Goal: Task Accomplishment & Management: Manage account settings

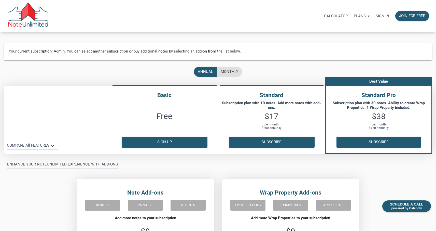
click at [383, 15] on p "Sign in" at bounding box center [382, 16] width 13 height 5
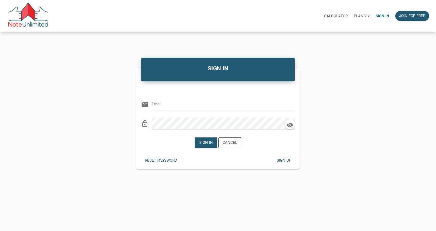
type input "yakov@noteunlimited.com"
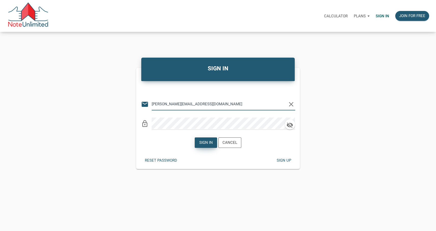
click at [203, 143] on div "Sign in" at bounding box center [205, 142] width 13 height 6
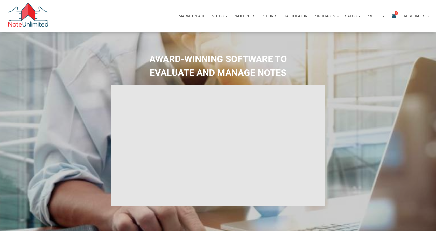
type input "Introduction to new features"
select select
click at [225, 16] on div "Notes" at bounding box center [219, 15] width 22 height 15
click at [200, 28] on link "Dashboard" at bounding box center [205, 29] width 48 height 10
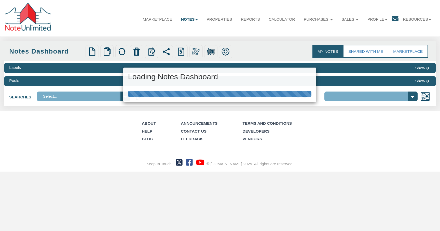
select select "3"
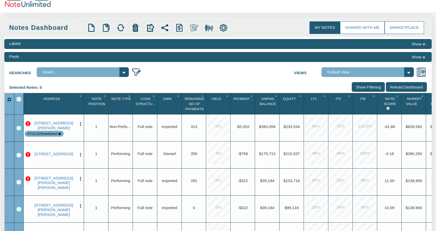
scroll to position [24, 0]
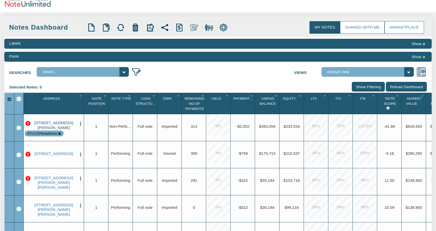
click at [55, 127] on link "[STREET_ADDRESS][PERSON_NAME]" at bounding box center [53, 124] width 45 height 9
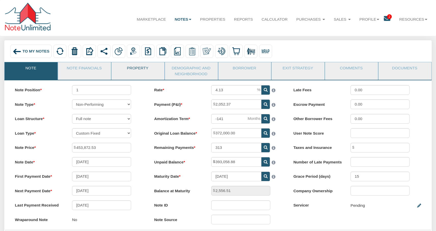
click at [141, 71] on link "Property" at bounding box center [137, 68] width 52 height 13
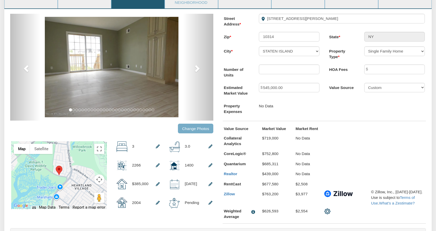
scroll to position [72, 0]
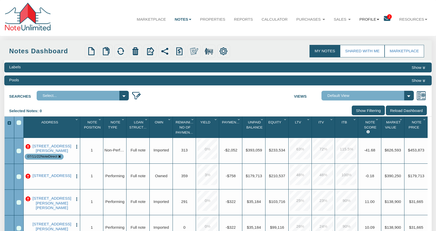
click at [377, 20] on b at bounding box center [378, 19] width 3 height 1
click at [353, 48] on link "Logout" at bounding box center [369, 48] width 50 height 8
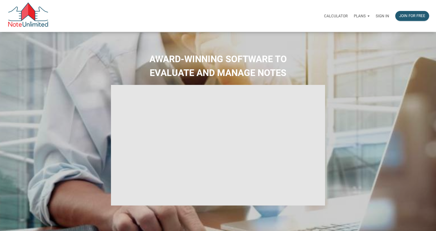
click at [369, 16] on div "Plans" at bounding box center [362, 15] width 22 height 15
click at [338, 30] on link "Personal" at bounding box center [347, 29] width 48 height 10
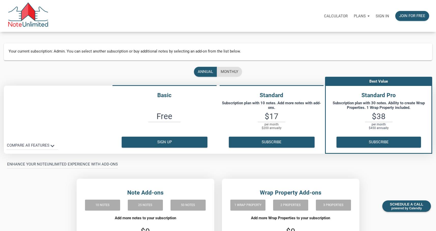
click at [367, 15] on div "Plans" at bounding box center [362, 15] width 22 height 15
click at [332, 40] on link "Business" at bounding box center [347, 40] width 48 height 10
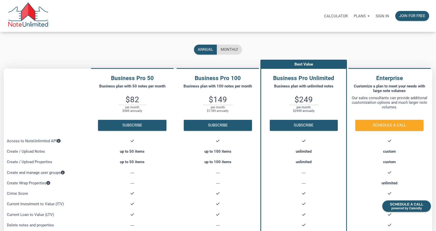
click at [368, 16] on div "Plans" at bounding box center [362, 15] width 22 height 15
click at [339, 30] on link "Personal" at bounding box center [347, 29] width 48 height 10
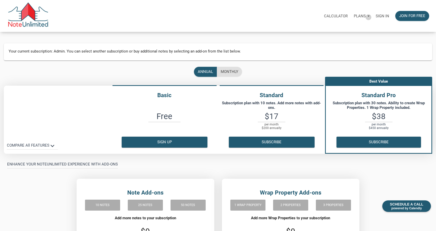
click at [368, 17] on div "Plans" at bounding box center [362, 15] width 22 height 15
click at [335, 38] on link "Business" at bounding box center [347, 40] width 48 height 10
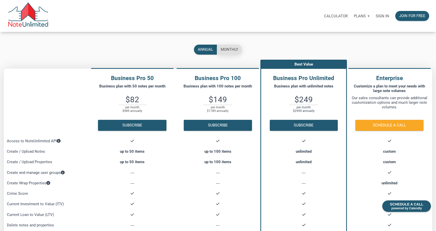
click at [226, 49] on div "monthly" at bounding box center [230, 50] width 18 height 6
click at [207, 50] on div "annual" at bounding box center [205, 50] width 15 height 6
click at [231, 51] on div "monthly" at bounding box center [230, 50] width 18 height 6
click at [369, 17] on div "Plans" at bounding box center [362, 15] width 22 height 15
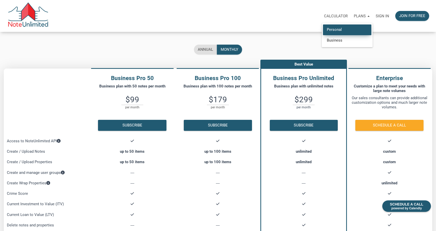
click at [341, 30] on link "Personal" at bounding box center [347, 29] width 48 height 10
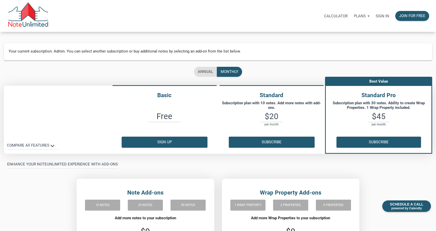
click at [370, 16] on div "Plans" at bounding box center [362, 15] width 22 height 15
click at [334, 39] on link "Business" at bounding box center [347, 40] width 48 height 10
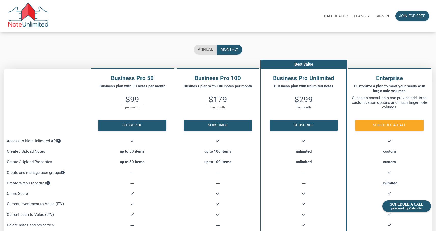
click at [368, 17] on div "Plans" at bounding box center [362, 15] width 22 height 15
click at [334, 29] on link "Personal" at bounding box center [347, 29] width 48 height 10
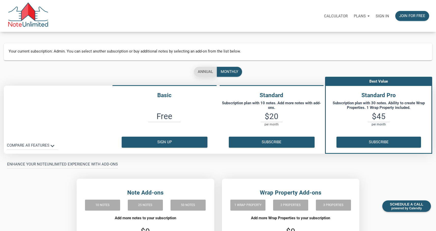
click at [204, 71] on div "annual" at bounding box center [205, 72] width 15 height 6
